Goal: Navigation & Orientation: Find specific page/section

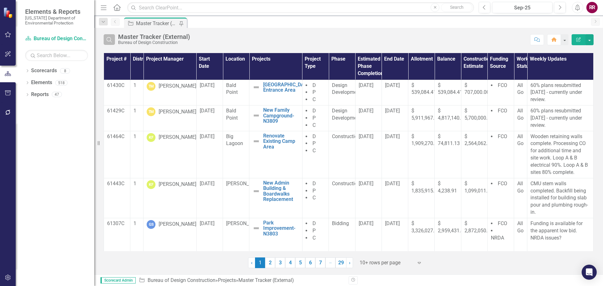
click at [107, 39] on icon "button" at bounding box center [108, 39] width 5 height 5
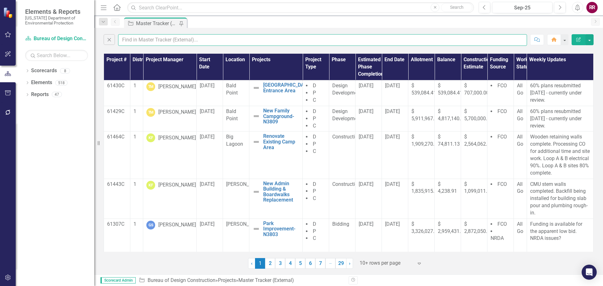
click at [153, 38] on input "text" at bounding box center [322, 40] width 409 height 12
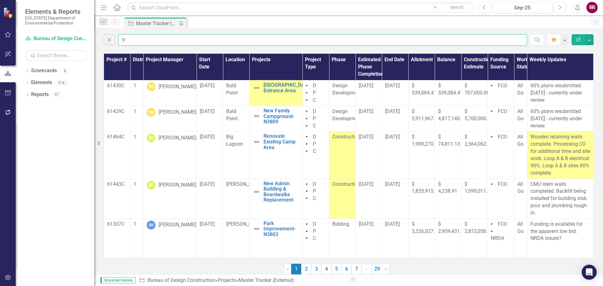
type input "[PERSON_NAME]"
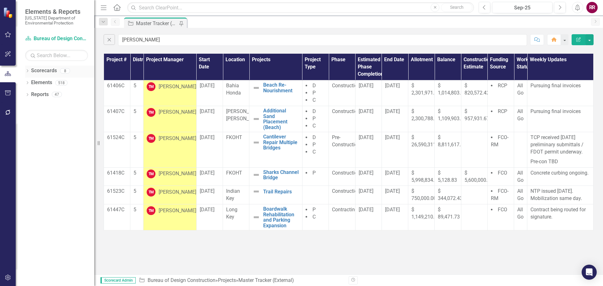
click at [43, 73] on link "Scorecards" at bounding box center [44, 70] width 26 height 7
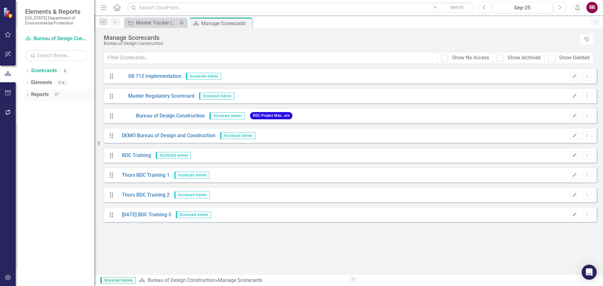
click at [47, 97] on link "Reports" at bounding box center [40, 94] width 18 height 7
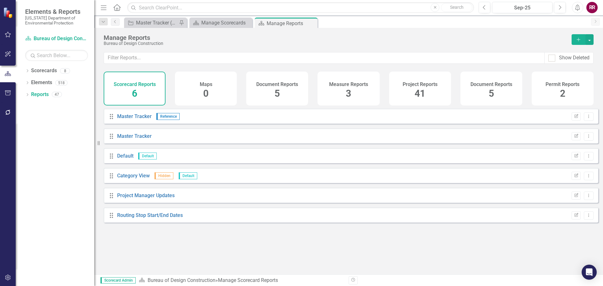
click at [422, 89] on span "41" at bounding box center [419, 93] width 11 height 11
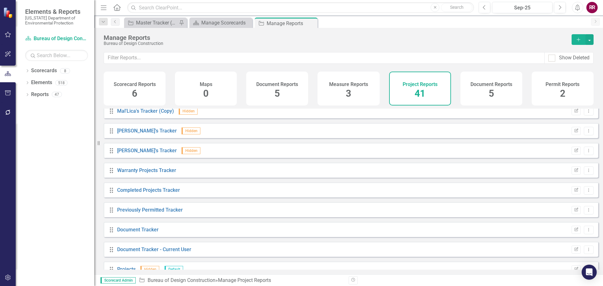
scroll to position [597, 0]
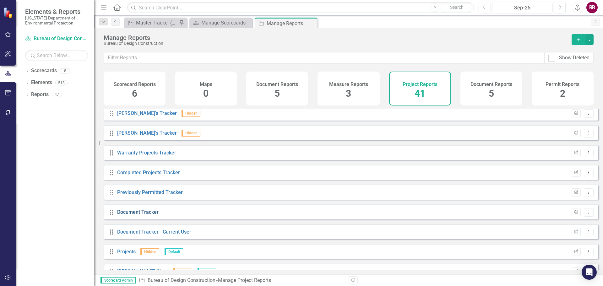
click at [143, 215] on link "Document Tracker" at bounding box center [137, 212] width 41 height 6
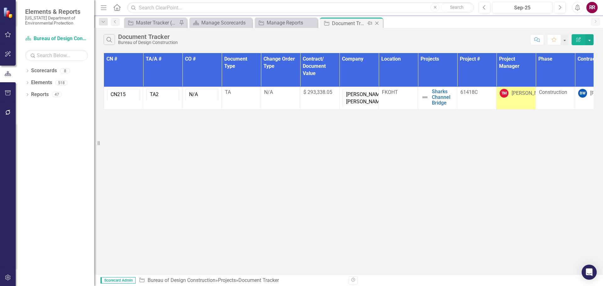
click at [377, 23] on icon "Close" at bounding box center [377, 23] width 6 height 5
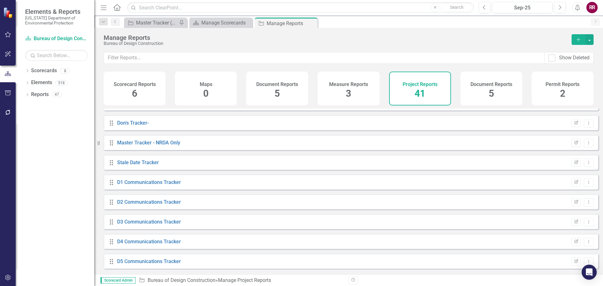
scroll to position [188, 0]
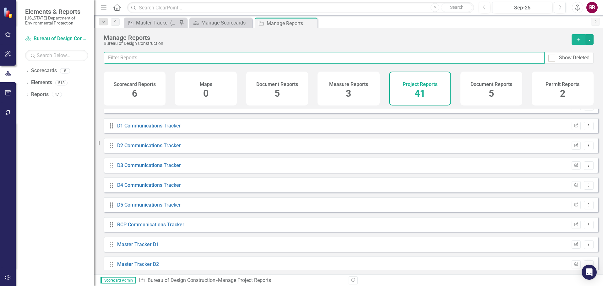
click at [132, 57] on input "text" at bounding box center [324, 58] width 441 height 12
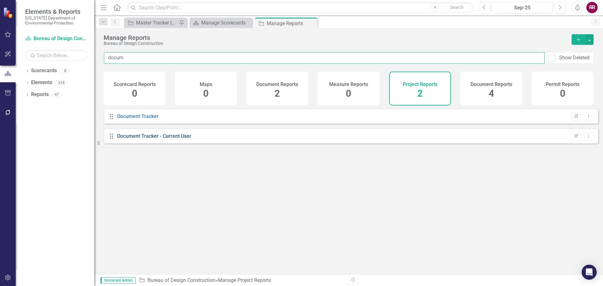
type input "docum"
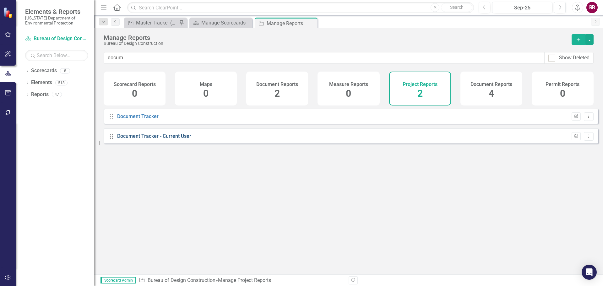
click at [159, 139] on link "Document Tracker - Current User" at bounding box center [154, 136] width 74 height 6
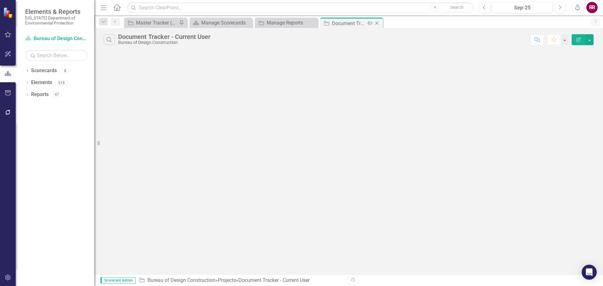
click at [377, 23] on icon "Close" at bounding box center [377, 23] width 6 height 5
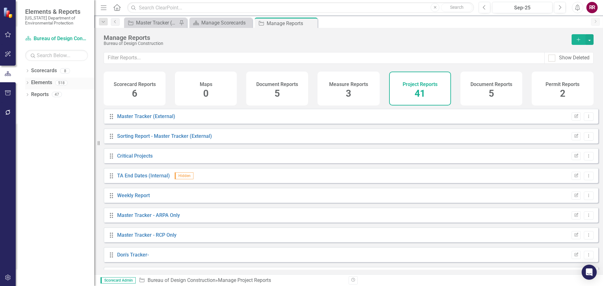
click at [36, 83] on link "Elements" at bounding box center [41, 82] width 21 height 7
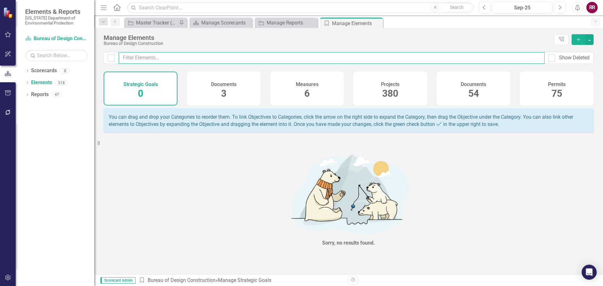
click at [157, 57] on input "text" at bounding box center [332, 58] width 426 height 12
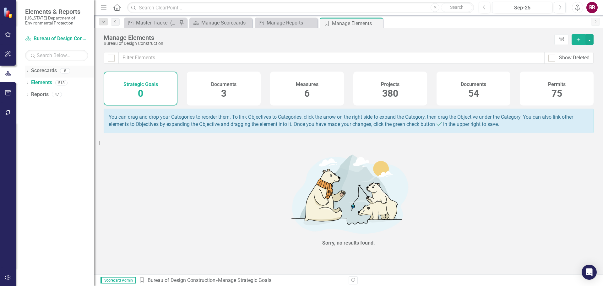
click at [45, 70] on link "Scorecards" at bounding box center [44, 70] width 26 height 7
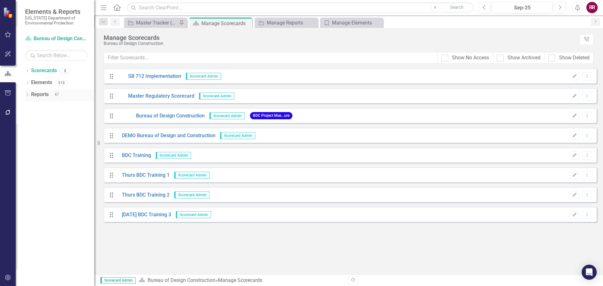
click at [47, 96] on link "Reports" at bounding box center [40, 94] width 18 height 7
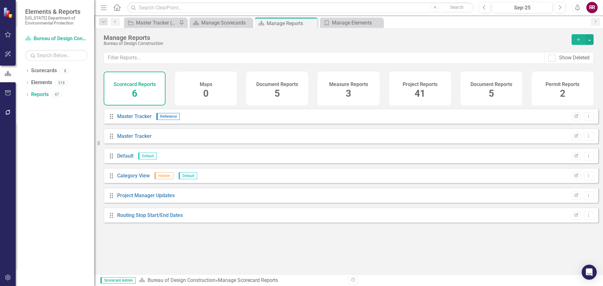
click at [413, 96] on div "Project Reports 41" at bounding box center [420, 89] width 62 height 34
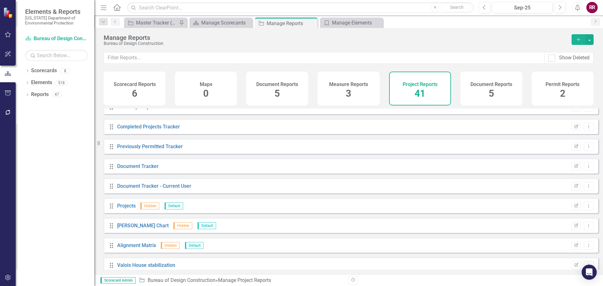
scroll to position [650, 0]
